Goal: Information Seeking & Learning: Learn about a topic

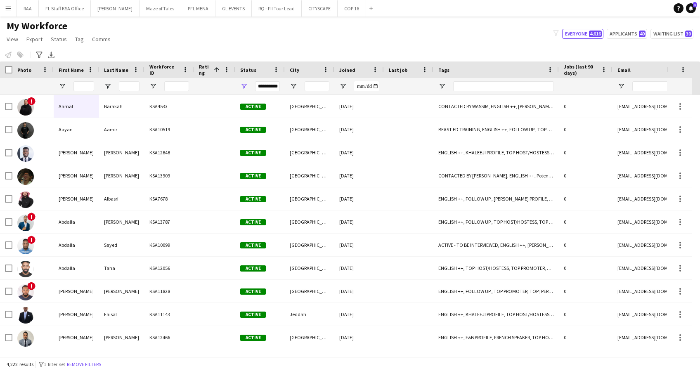
click at [13, 10] on button "Menu" at bounding box center [8, 8] width 17 height 17
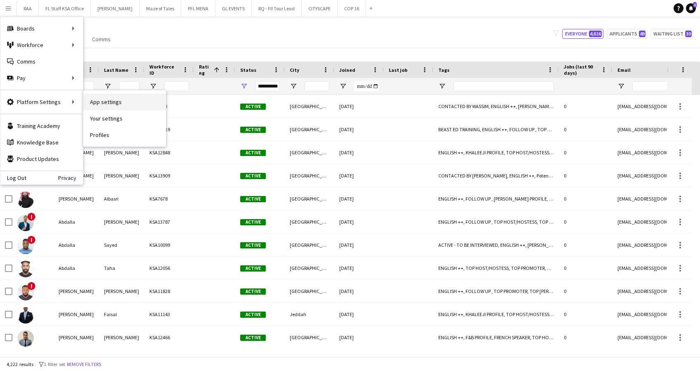
click at [102, 96] on link "App settings" at bounding box center [124, 102] width 83 height 17
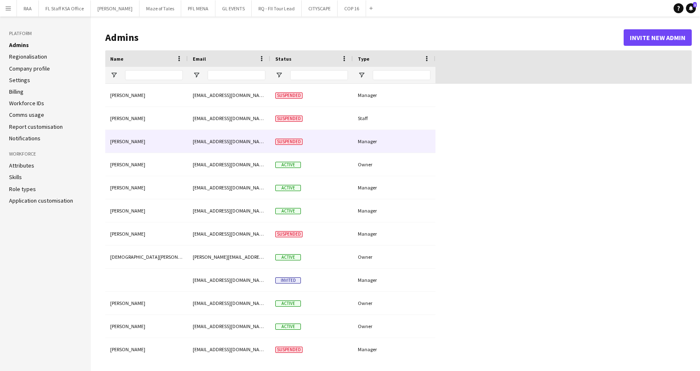
type input "**********"
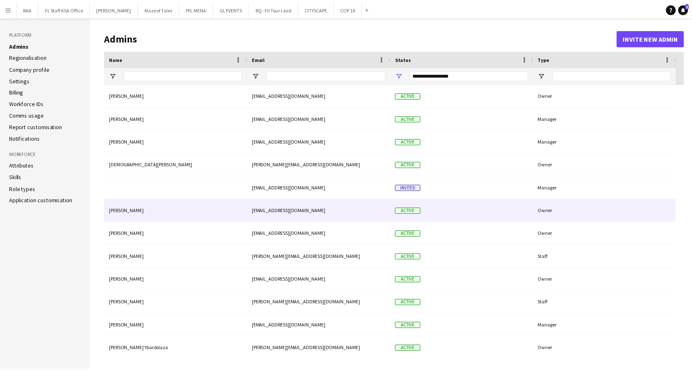
scroll to position [55, 0]
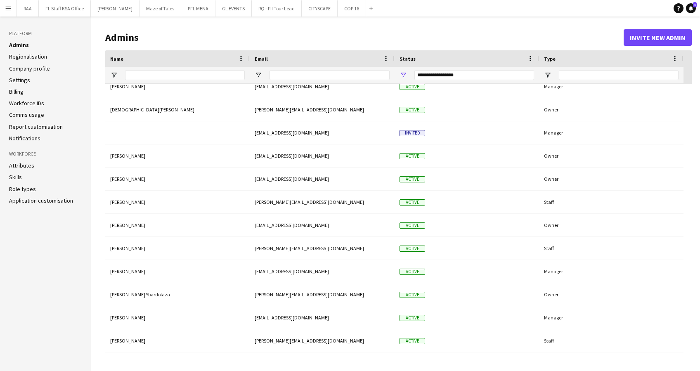
click at [7, 3] on button "Menu" at bounding box center [8, 8] width 17 height 17
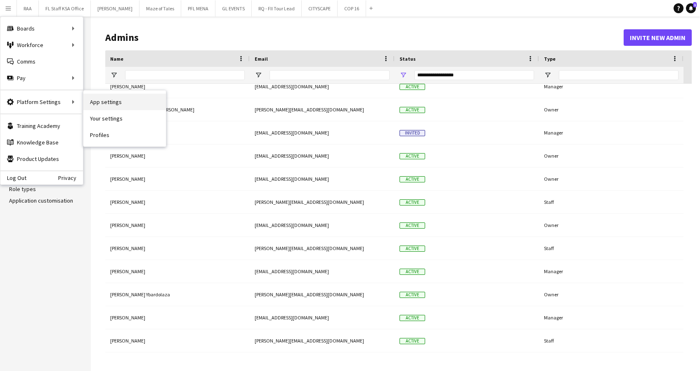
click at [92, 99] on link "App settings" at bounding box center [124, 102] width 83 height 17
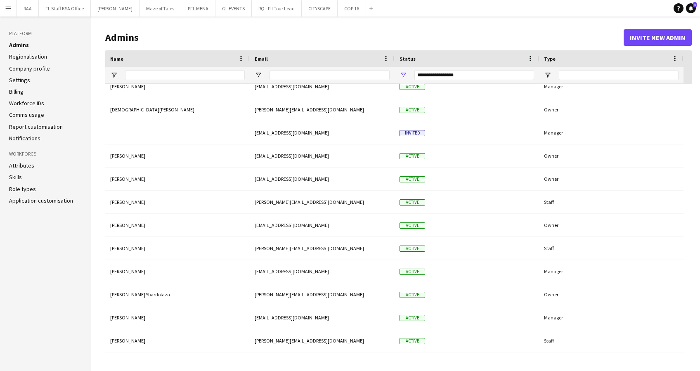
click at [23, 188] on link "Role types" at bounding box center [22, 188] width 27 height 7
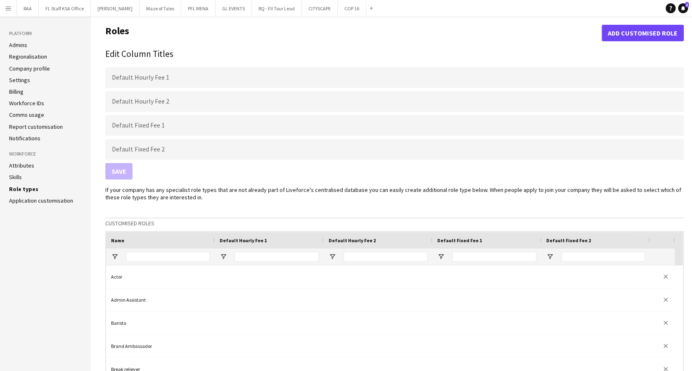
click at [21, 45] on link "Admins" at bounding box center [18, 44] width 18 height 7
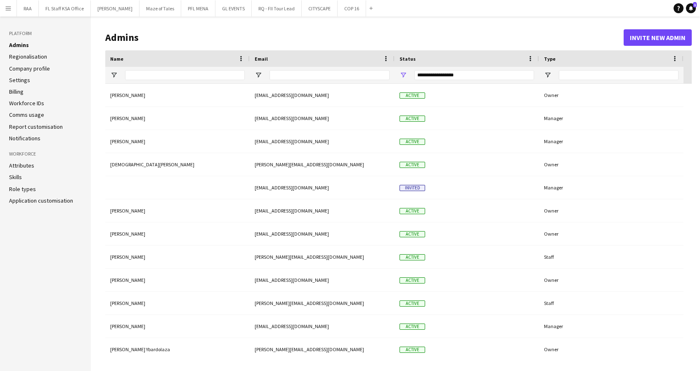
click at [11, 10] on app-icon "Menu" at bounding box center [8, 8] width 7 height 7
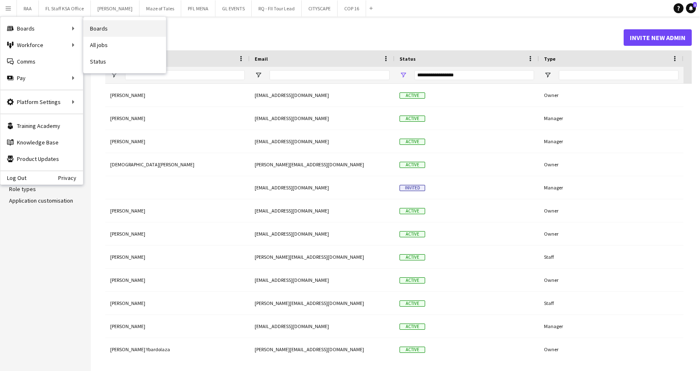
click at [100, 28] on link "Boards" at bounding box center [124, 28] width 83 height 17
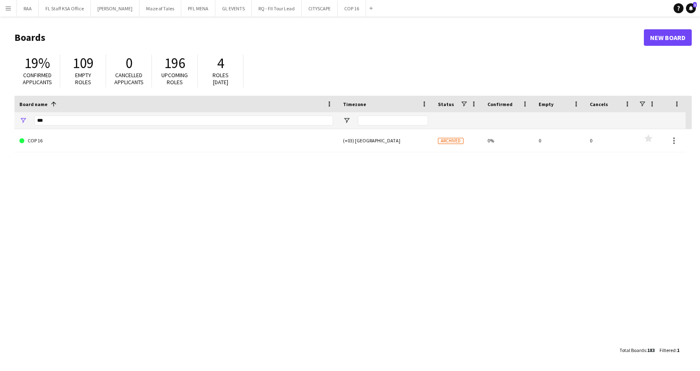
click at [3, 5] on button "Menu" at bounding box center [8, 8] width 17 height 17
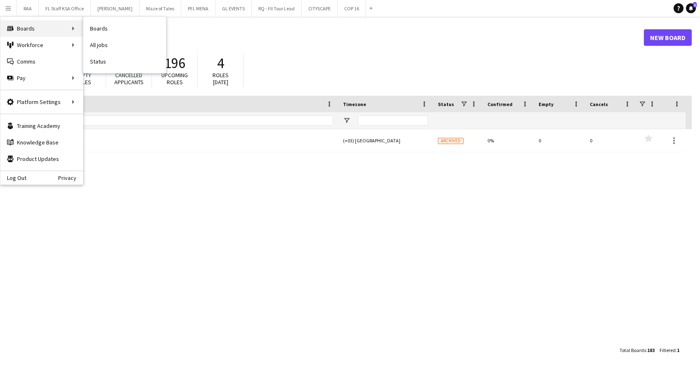
click at [59, 31] on div "Boards Boards" at bounding box center [41, 28] width 83 height 17
click at [120, 163] on div "COP 16 (+03) Riyadh Archived 0% 0 0 Favourites" at bounding box center [352, 235] width 677 height 213
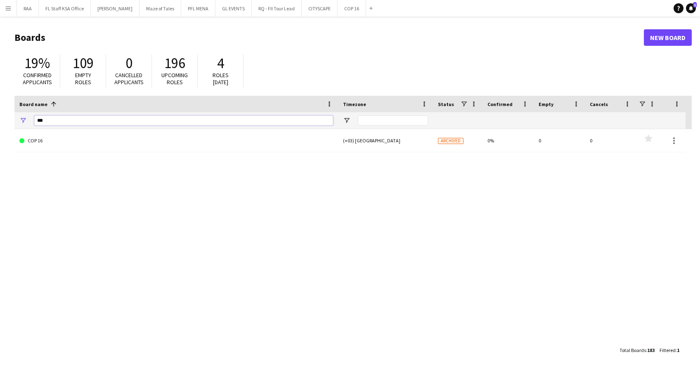
click at [79, 122] on input "***" at bounding box center [183, 121] width 299 height 10
type input "*"
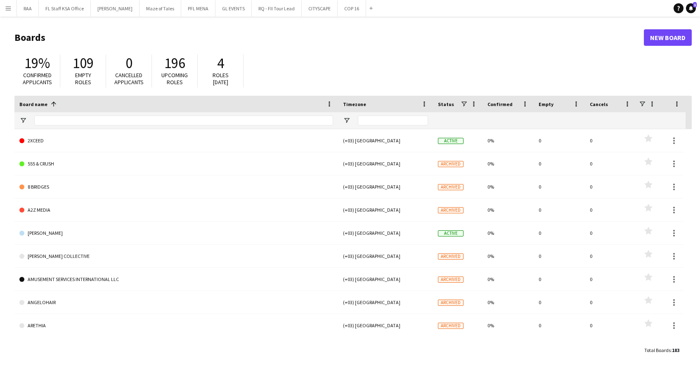
click at [3, 7] on button "Menu" at bounding box center [8, 8] width 17 height 17
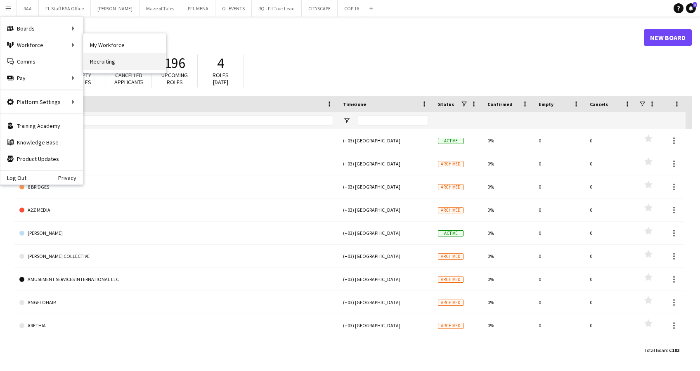
click at [102, 55] on link "Recruiting" at bounding box center [124, 61] width 83 height 17
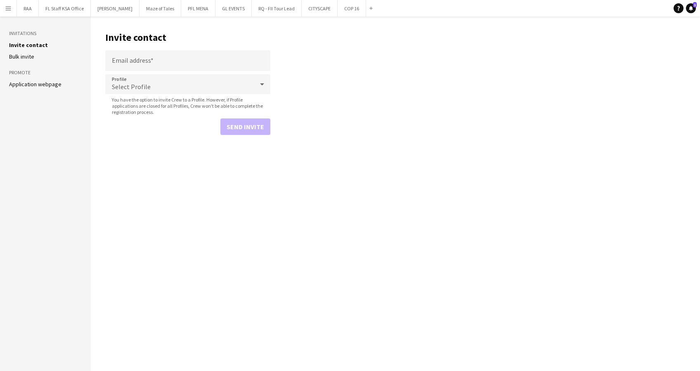
click at [19, 85] on link "Application webpage" at bounding box center [35, 84] width 52 height 7
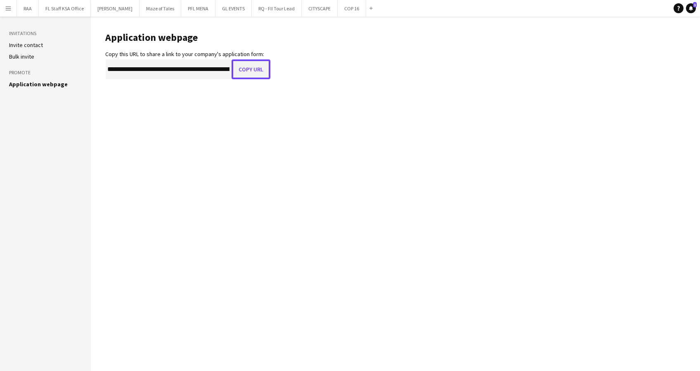
click at [249, 73] on button "Copy URL" at bounding box center [251, 69] width 39 height 20
click at [6, 3] on button "Menu" at bounding box center [8, 8] width 17 height 17
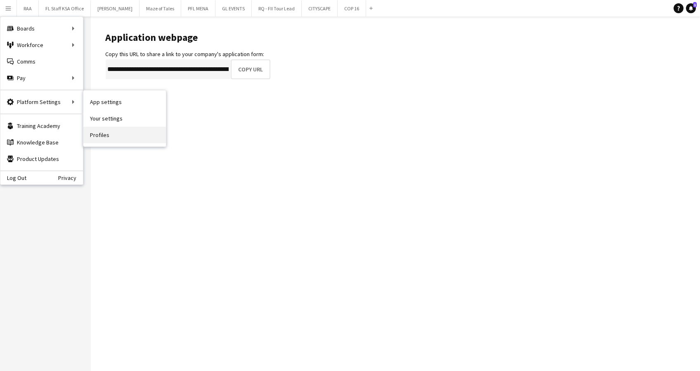
click at [96, 134] on link "Profiles" at bounding box center [124, 135] width 83 height 17
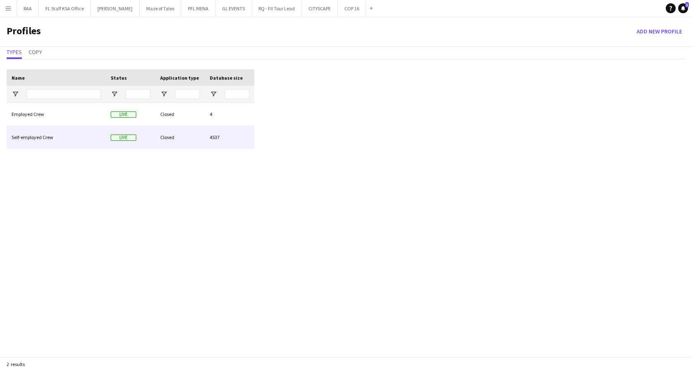
click at [195, 140] on div "Closed" at bounding box center [180, 137] width 50 height 23
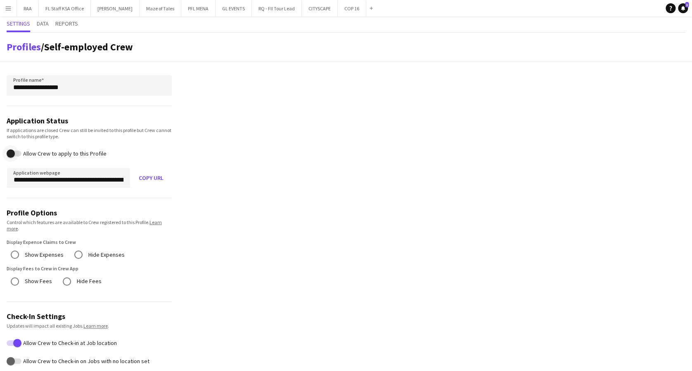
click at [21, 151] on button "Allow Crew to apply to this Profile" at bounding box center [14, 154] width 15 height 6
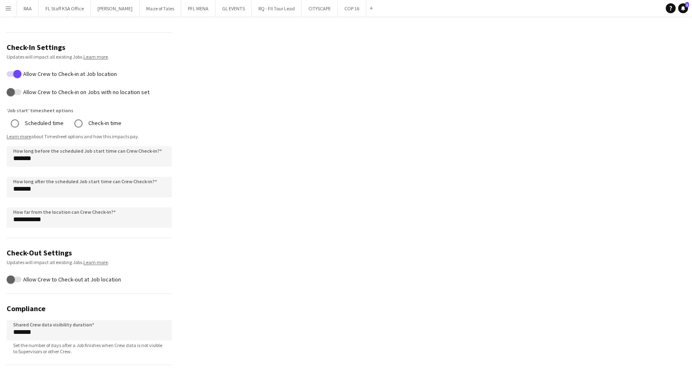
scroll to position [305, 0]
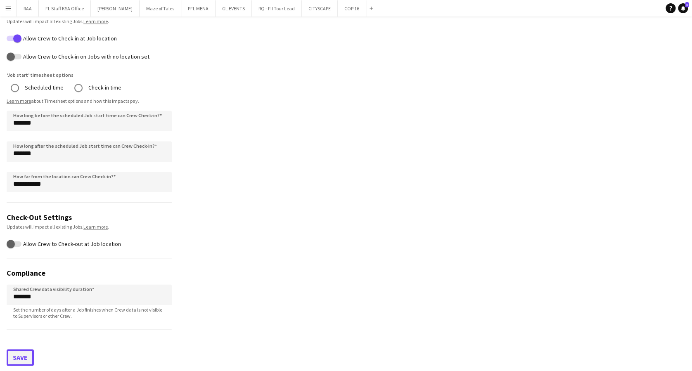
click at [30, 356] on button "Save" at bounding box center [20, 357] width 27 height 17
click at [21, 7] on button "RAA Close" at bounding box center [28, 8] width 22 height 16
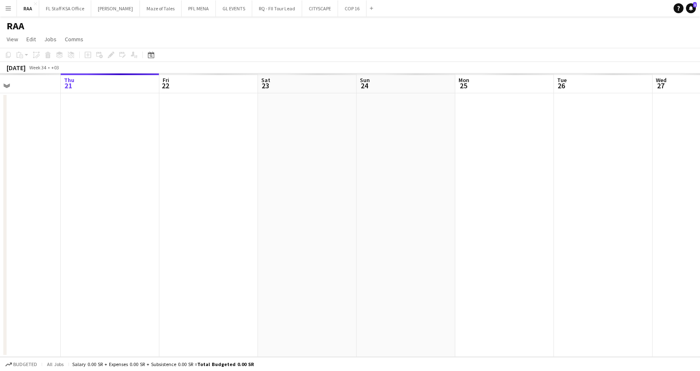
click at [0, 178] on html "Menu Boards Boards Boards All jobs Status Workforce Workforce My Workforce Recr…" at bounding box center [350, 185] width 700 height 371
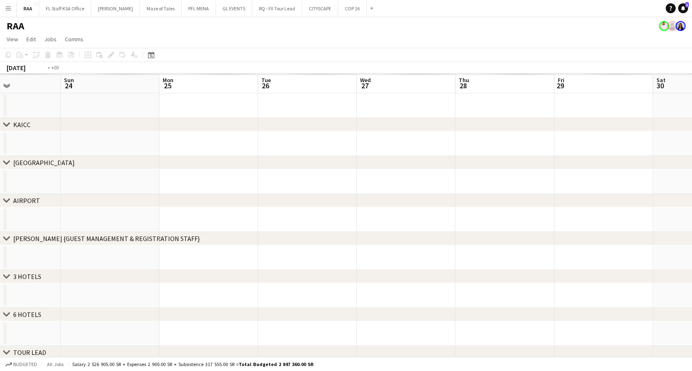
scroll to position [0, 294]
drag, startPoint x: 455, startPoint y: 211, endPoint x: -2, endPoint y: 177, distance: 459.1
click at [0, 177] on html "Menu Boards Boards Boards All jobs Status Workforce Workforce My Workforce Recr…" at bounding box center [346, 256] width 692 height 512
drag, startPoint x: 495, startPoint y: 142, endPoint x: 281, endPoint y: 139, distance: 214.3
click at [193, 137] on app-calendar-viewport "Tue 26 Wed 27 Thu 28 Fri 29 Sat 30 Sun 31 Mon 1 Tue 2 Wed 3 Thu 4 Fri 5 Sat 6 S…" at bounding box center [346, 285] width 692 height 424
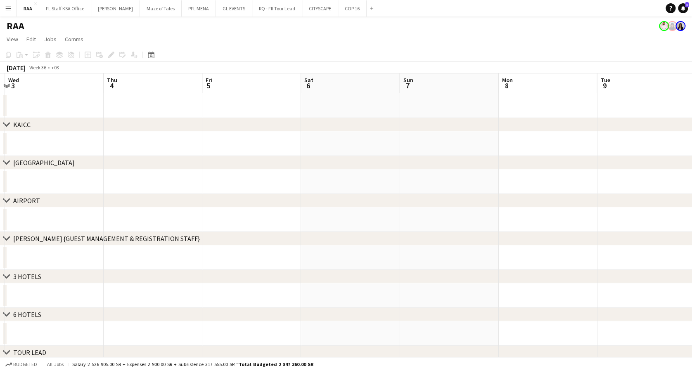
drag, startPoint x: 405, startPoint y: 139, endPoint x: 215, endPoint y: 159, distance: 191.4
click at [0, 137] on html "Menu Boards Boards Boards All jobs Status Workforce Workforce My Workforce Recr…" at bounding box center [346, 256] width 692 height 512
drag, startPoint x: 416, startPoint y: 145, endPoint x: -2, endPoint y: 111, distance: 420.0
click at [0, 111] on html "Menu Boards Boards Boards All jobs Status Workforce Workforce My Workforce Recr…" at bounding box center [346, 256] width 692 height 512
drag, startPoint x: 420, startPoint y: 145, endPoint x: 275, endPoint y: 162, distance: 145.4
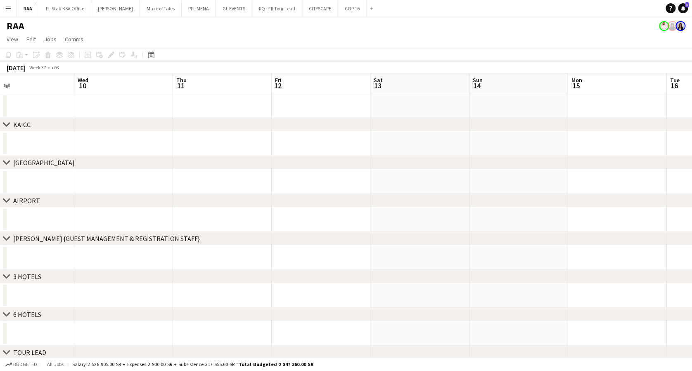
click at [141, 162] on div "chevron-right KAICC chevron-right CROWNE PLAZA chevron-right AIRPORT chevron-ri…" at bounding box center [346, 285] width 692 height 424
drag, startPoint x: 463, startPoint y: 146, endPoint x: 187, endPoint y: 155, distance: 276.4
click at [187, 155] on app-calendar-viewport "Sat 6 Sun 7 Mon 8 Tue 9 Wed 10 Thu 11 Fri 12 Sat 13 Sun 14 Mon 15 Tue 16 Wed 17…" at bounding box center [346, 285] width 692 height 424
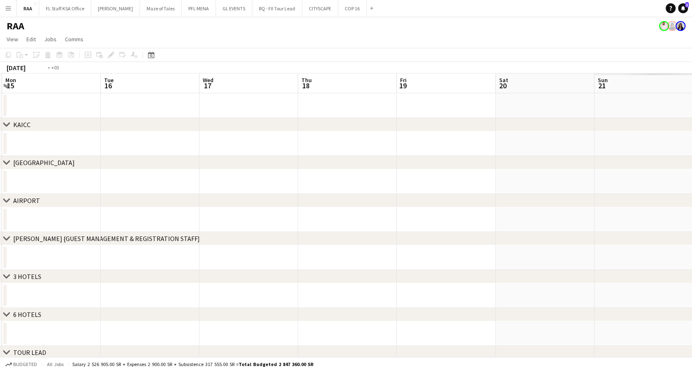
drag, startPoint x: 500, startPoint y: 141, endPoint x: 165, endPoint y: 141, distance: 334.4
click at [158, 139] on app-calendar-viewport "Fri 12 Sat 13 Sun 14 Mon 15 Tue 16 Wed 17 Thu 18 Fri 19 Sat 20 Sun 21 Mon 22 Tu…" at bounding box center [346, 285] width 692 height 424
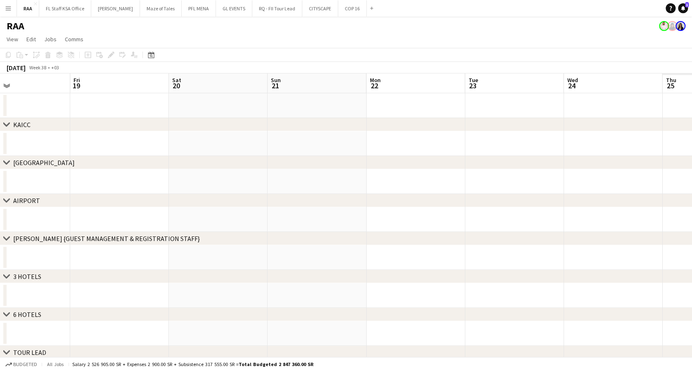
drag, startPoint x: 407, startPoint y: 139, endPoint x: 287, endPoint y: 149, distance: 120.1
click at [106, 137] on app-calendar-viewport "Sun 14 Mon 15 Tue 16 Wed 17 Thu 18 Fri 19 Sat 20 Sun 21 Mon 22 Tue 23 Wed 24 Th…" at bounding box center [346, 285] width 692 height 424
drag, startPoint x: 478, startPoint y: 136, endPoint x: 6, endPoint y: 106, distance: 473.3
click at [6, 106] on div "chevron-right KAICC chevron-right CROWNE PLAZA chevron-right AIRPORT chevron-ri…" at bounding box center [346, 285] width 692 height 424
drag, startPoint x: 528, startPoint y: 139, endPoint x: 95, endPoint y: 117, distance: 434.0
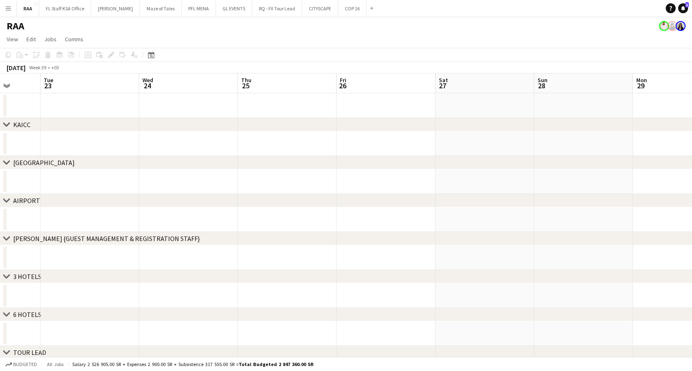
click at [95, 117] on app-calendar-viewport "Fri 19 Sat 20 Sun 21 Mon 22 Tue 23 Wed 24 Thu 25 Fri 26 Sat 27 Sun 28 Mon 29 Tu…" at bounding box center [346, 285] width 692 height 424
drag, startPoint x: 475, startPoint y: 138, endPoint x: 79, endPoint y: 116, distance: 396.1
click at [79, 116] on app-calendar-viewport "Wed 24 Thu 25 Fri 26 Sat 27 Sun 28 Mon 29 Tue 30 Wed 1 Thu 2 Fri 3 Sat 4 Sun 5 …" at bounding box center [346, 285] width 692 height 424
drag, startPoint x: 535, startPoint y: 135, endPoint x: 24, endPoint y: 111, distance: 511.7
click at [24, 111] on app-calendar-viewport "Mon 29 Tue 30 Wed 1 Thu 2 Fri 3 Sat 4 Sun 5 Mon 6 Tue 7 Wed 8 Thu 9 Fri 10 Sat …" at bounding box center [346, 285] width 692 height 424
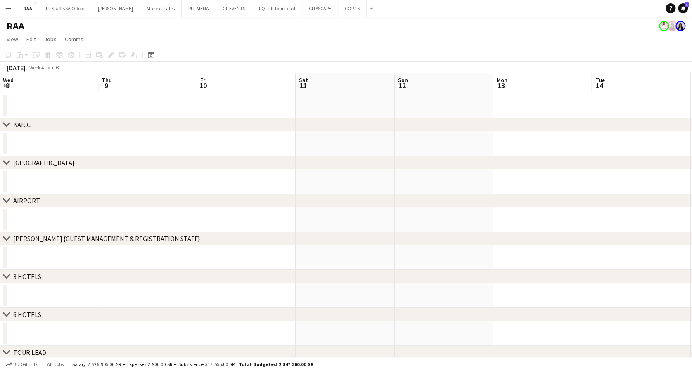
drag, startPoint x: 505, startPoint y: 135, endPoint x: 0, endPoint y: 131, distance: 504.9
click at [0, 131] on app-calendar-viewport "Sat 4 Sun 5 Mon 6 Tue 7 Wed 8 Thu 9 Fri 10 Sat 11 Sun 12 Mon 13 Tue 14 Wed 15 T…" at bounding box center [346, 285] width 692 height 424
drag, startPoint x: 393, startPoint y: 152, endPoint x: 0, endPoint y: 131, distance: 393.2
click at [0, 131] on html "Menu Boards Boards Boards All jobs Status Workforce Workforce My Workforce Recr…" at bounding box center [346, 256] width 692 height 512
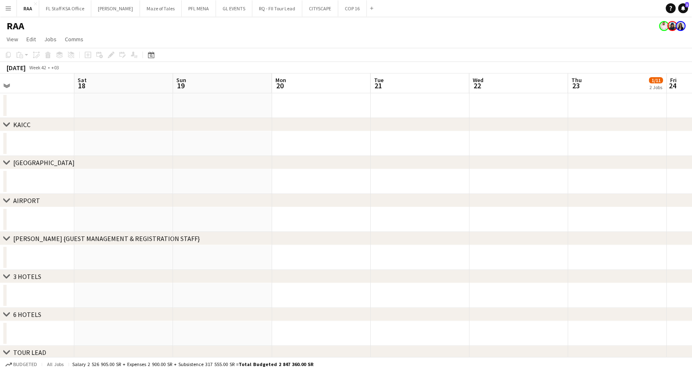
drag, startPoint x: 306, startPoint y: 145, endPoint x: 70, endPoint y: 147, distance: 235.3
click at [70, 147] on app-calendar-viewport "Sun 12 Mon 13 Tue 14 Wed 15 Thu 16 Fri 17 Sat 18 Sun 19 Mon 20 Tue 21 Wed 22 Th…" at bounding box center [346, 374] width 692 height 602
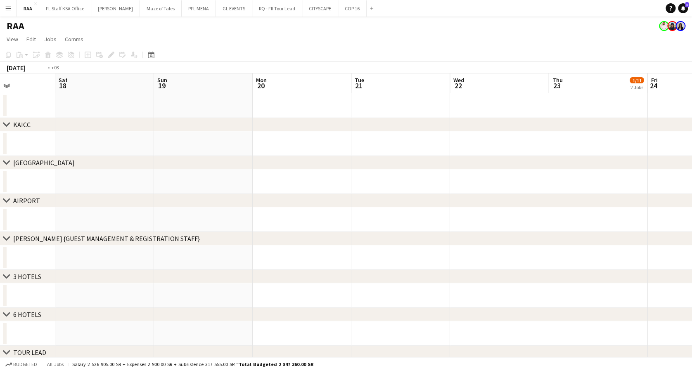
click at [11, 149] on app-calendar-viewport "Wed 15 Thu 16 Fri 17 Sat 18 Sun 19 Mon 20 Tue 21 Wed 22 Thu 23 1/11 2 Jobs Fri …" at bounding box center [346, 374] width 692 height 602
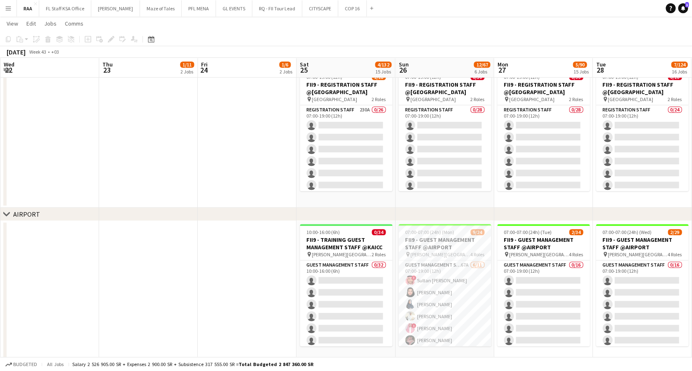
scroll to position [275, 0]
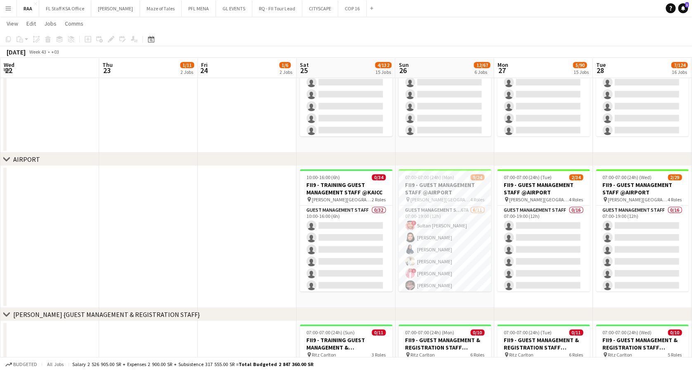
drag, startPoint x: 275, startPoint y: 225, endPoint x: 185, endPoint y: 216, distance: 90.8
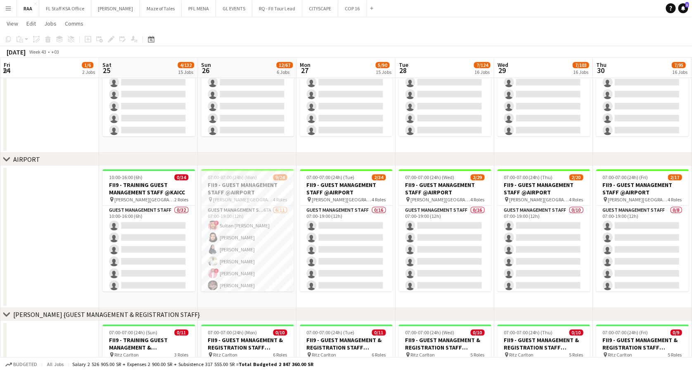
scroll to position [0, 288]
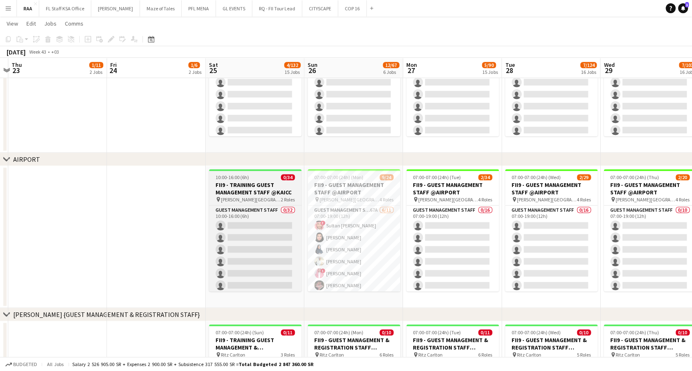
click at [272, 196] on div "pin Ritz-Carlton, Riyadh 2 Roles" at bounding box center [255, 199] width 92 height 7
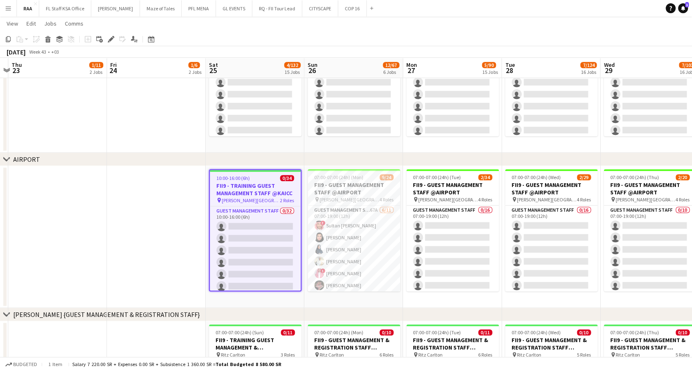
click at [272, 197] on div "pin Ritz-Carlton, Riyadh 2 Roles" at bounding box center [255, 200] width 91 height 7
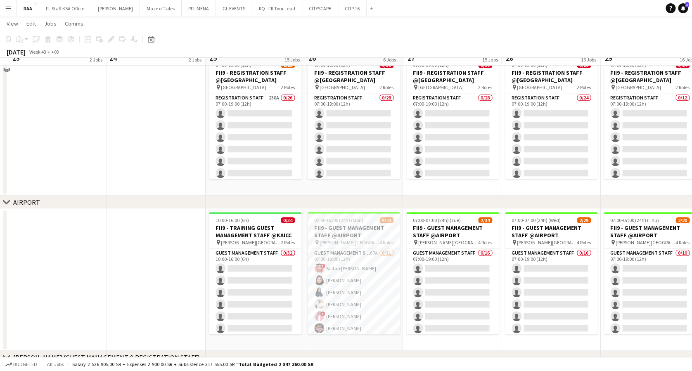
scroll to position [220, 0]
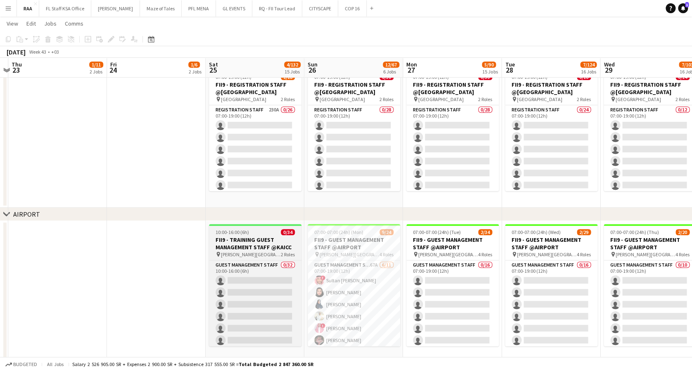
click at [240, 243] on h3 "FII9 - TRAINING GUEST MANAGEMENT STAFF @KAICC" at bounding box center [255, 243] width 92 height 15
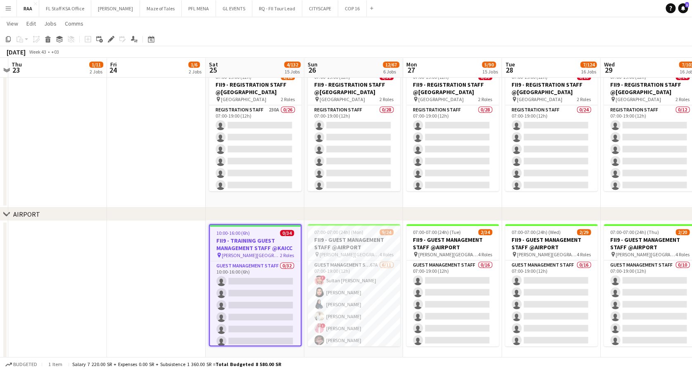
click at [188, 247] on app-date-cell at bounding box center [156, 292] width 99 height 142
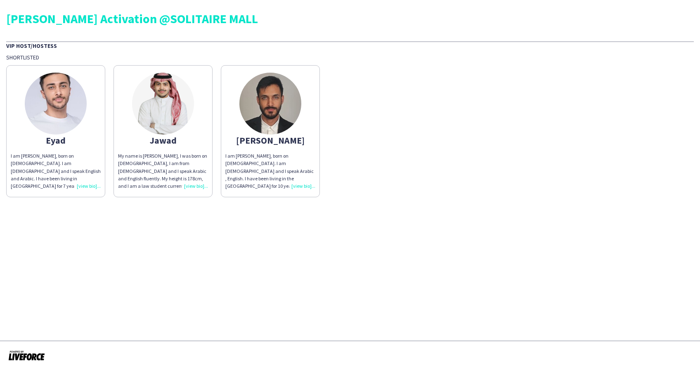
click at [59, 107] on img at bounding box center [56, 104] width 62 height 62
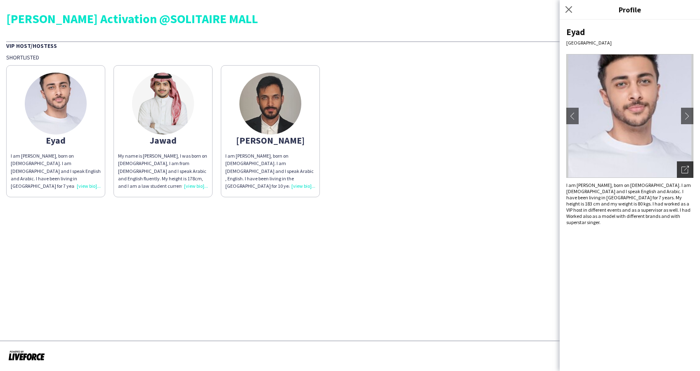
click at [688, 172] on icon at bounding box center [685, 170] width 7 height 7
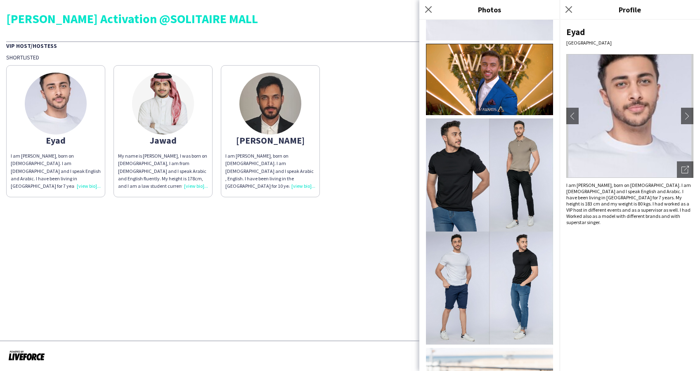
scroll to position [220, 0]
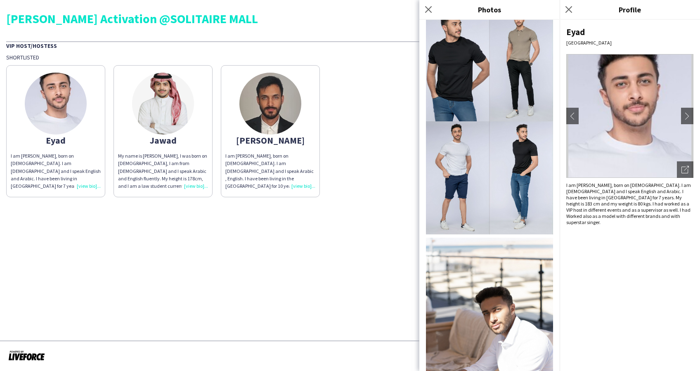
click at [171, 124] on img at bounding box center [163, 104] width 62 height 62
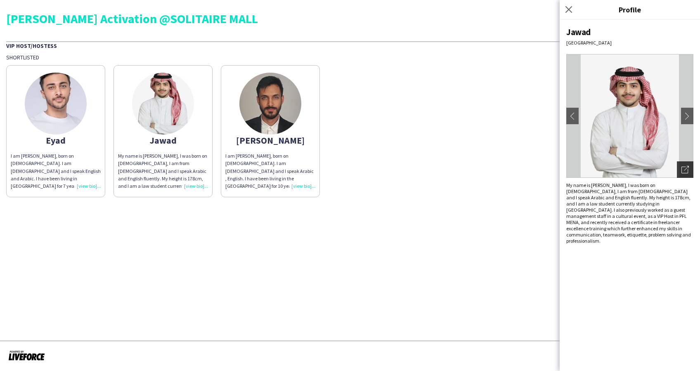
click at [681, 167] on div "Open photos pop-in" at bounding box center [685, 169] width 17 height 17
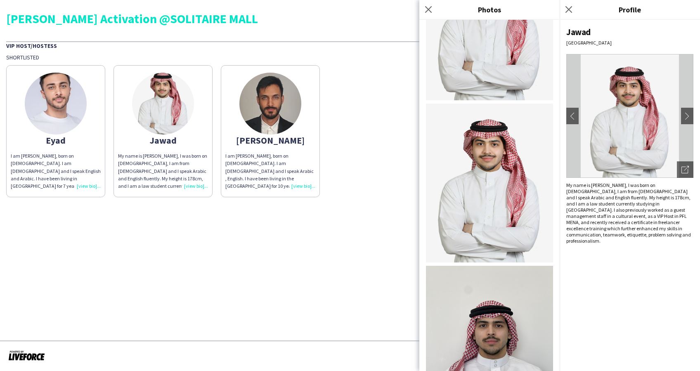
scroll to position [114, 0]
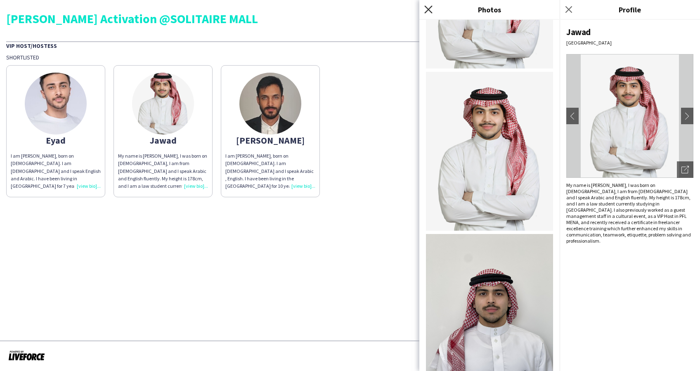
click at [428, 11] on icon "Close pop-in" at bounding box center [428, 9] width 8 height 8
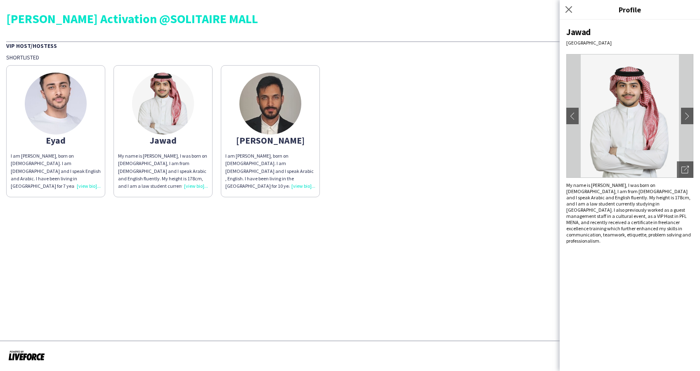
click at [261, 111] on img at bounding box center [270, 104] width 62 height 62
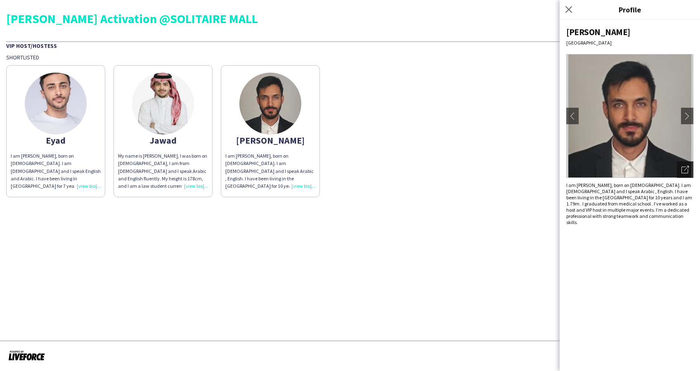
click at [690, 169] on div "Open photos pop-in" at bounding box center [685, 169] width 17 height 17
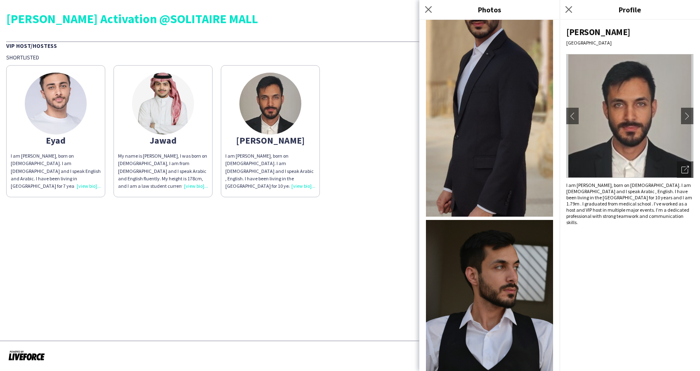
scroll to position [310, 0]
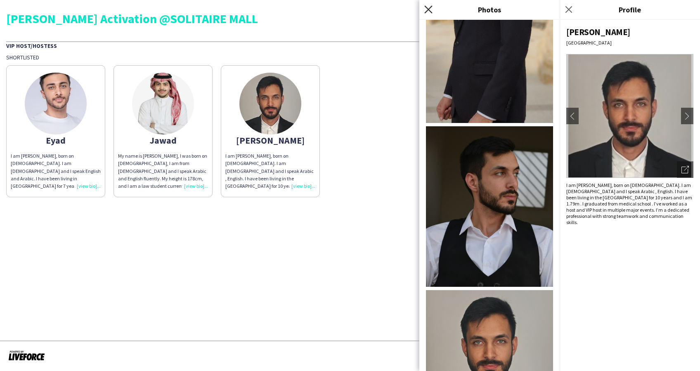
click at [430, 8] on icon at bounding box center [428, 9] width 8 height 8
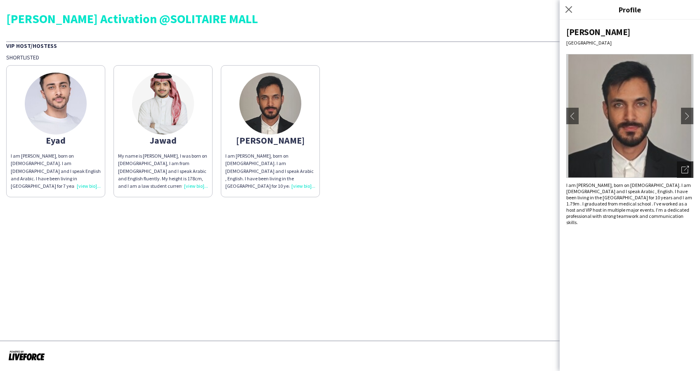
click at [686, 167] on icon "Open photos pop-in" at bounding box center [685, 169] width 7 height 7
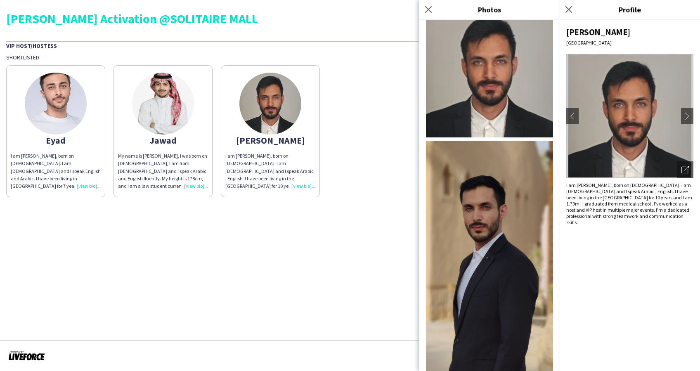
scroll to position [0, 0]
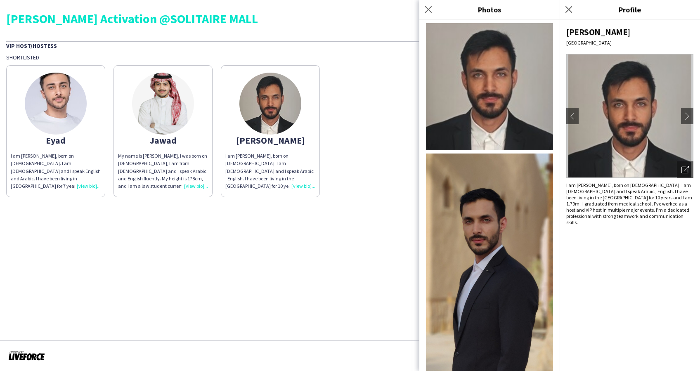
click at [428, 1] on div "Close pop-in" at bounding box center [429, 9] width 21 height 19
click at [428, 5] on app-icon "Close pop-in" at bounding box center [429, 10] width 12 height 12
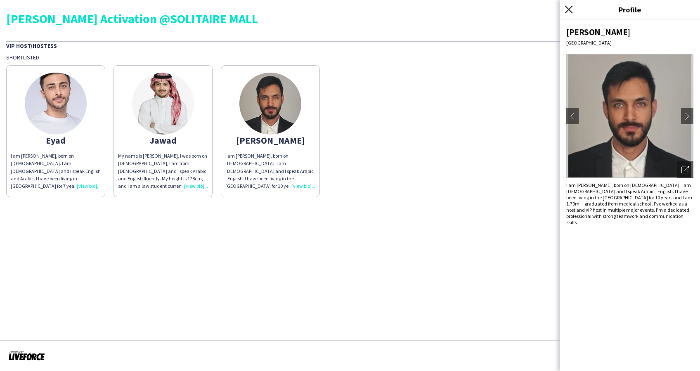
click at [565, 11] on icon "Close pop-in" at bounding box center [569, 9] width 8 height 8
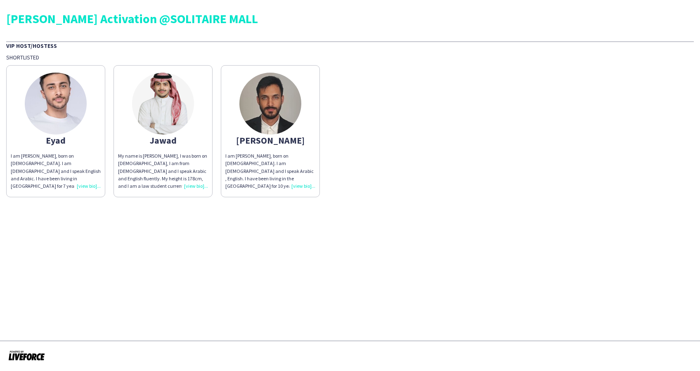
click at [138, 111] on img at bounding box center [163, 104] width 62 height 62
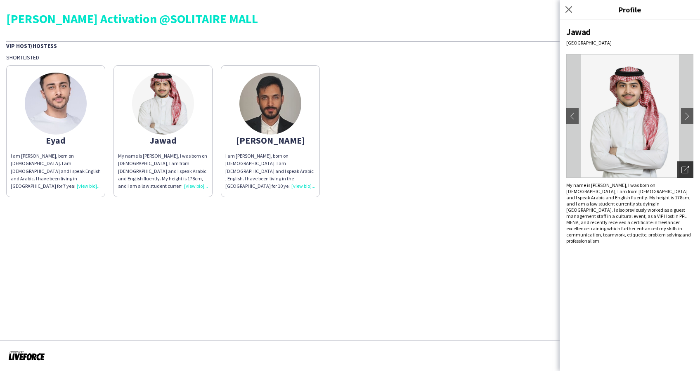
click at [689, 177] on div "Open photos pop-in" at bounding box center [685, 169] width 17 height 17
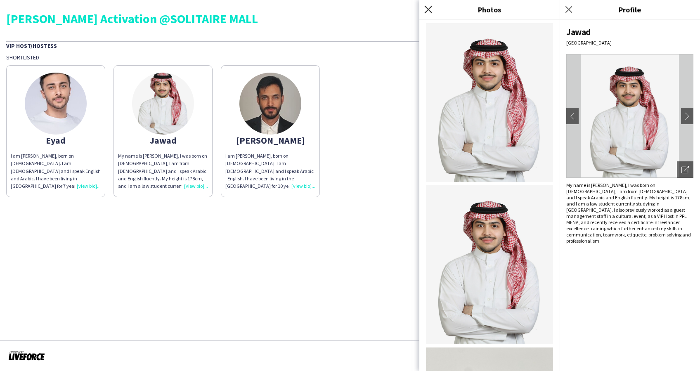
click at [430, 13] on icon "Close pop-in" at bounding box center [428, 9] width 8 height 8
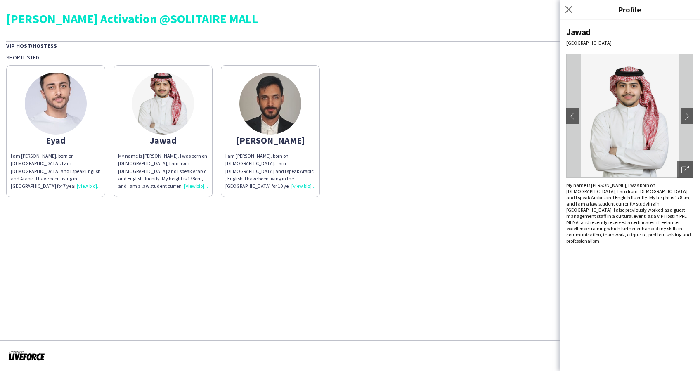
click at [68, 108] on img at bounding box center [56, 104] width 62 height 62
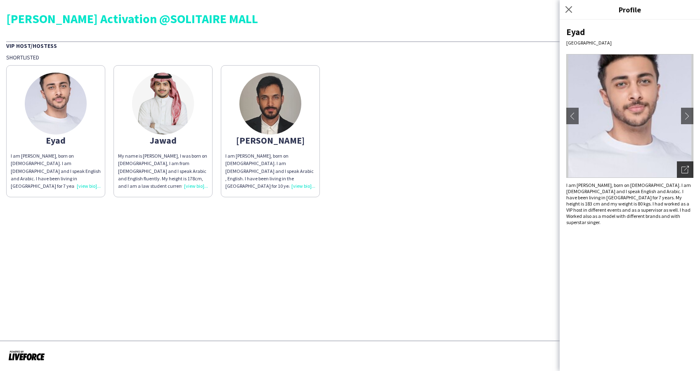
click at [689, 171] on icon "Open photos pop-in" at bounding box center [685, 169] width 7 height 7
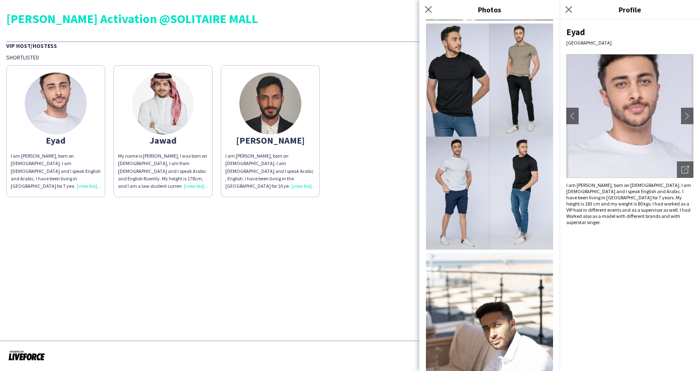
scroll to position [237, 0]
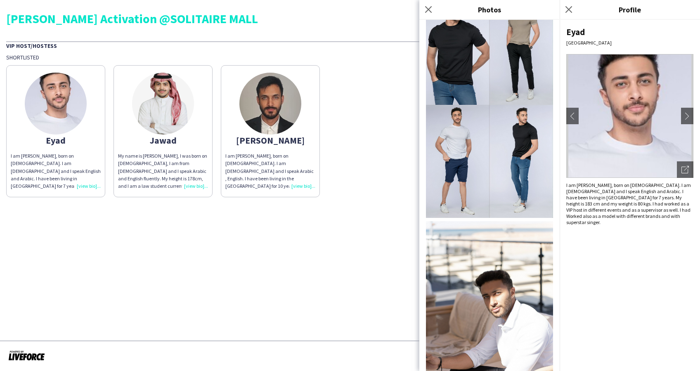
click at [277, 105] on img at bounding box center [270, 104] width 62 height 62
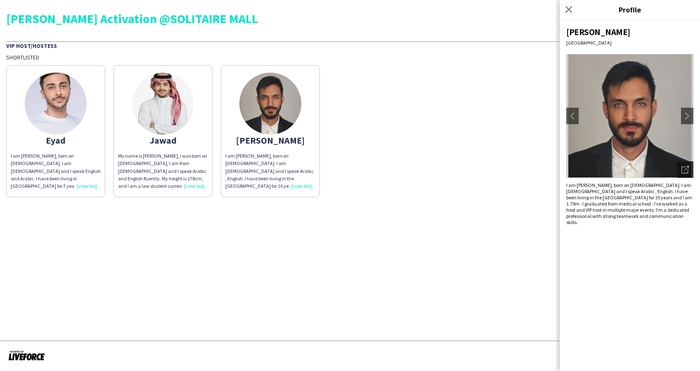
click at [688, 167] on icon at bounding box center [686, 168] width 5 height 5
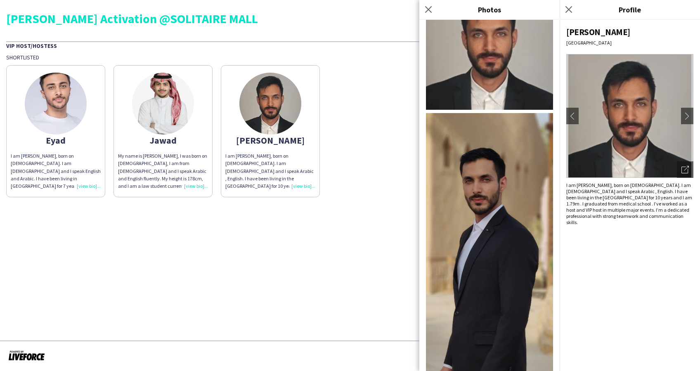
scroll to position [55, 0]
